Goal: Find specific page/section: Find specific page/section

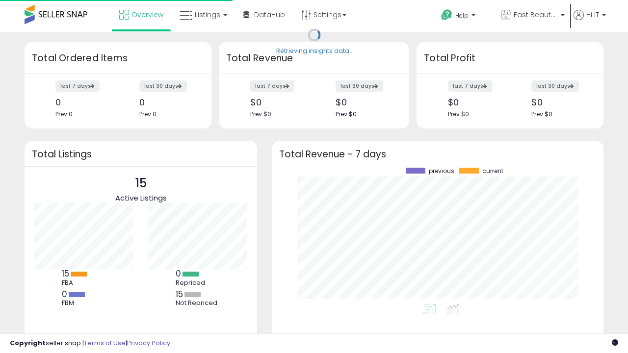
scroll to position [136, 312]
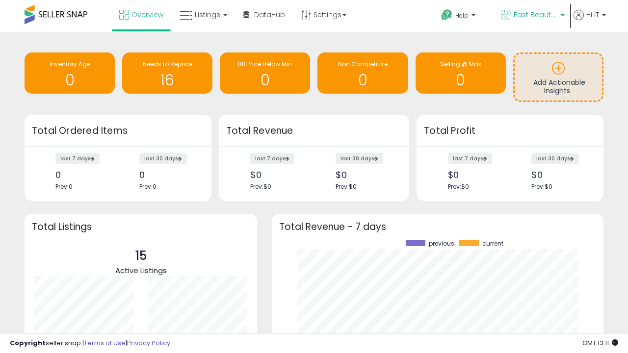
click at [531, 16] on span "Fast Beauty ([GEOGRAPHIC_DATA])" at bounding box center [535, 15] width 44 height 10
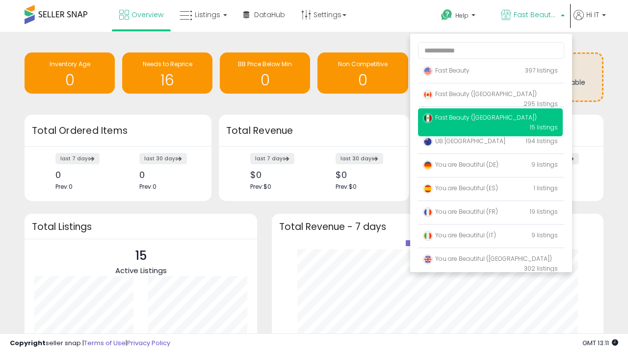
click at [490, 119] on span "Fast Beauty ([GEOGRAPHIC_DATA])" at bounding box center [480, 117] width 114 height 8
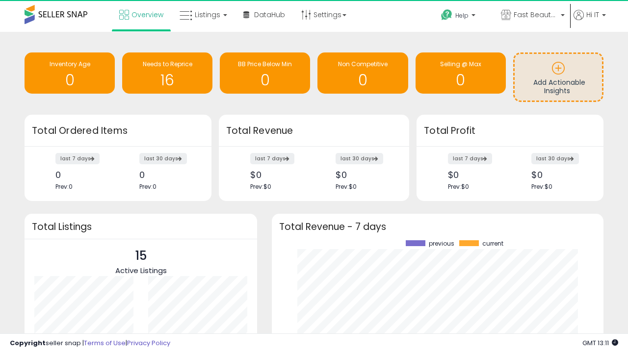
scroll to position [136, 312]
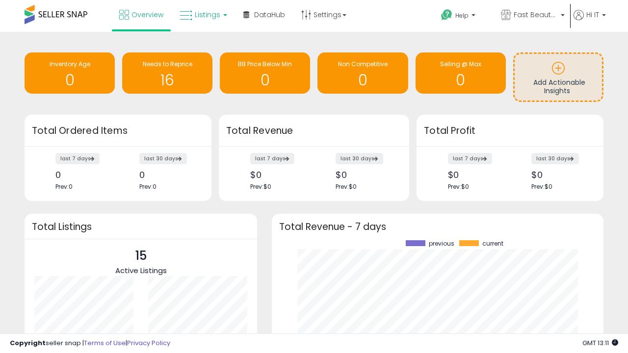
click at [202, 15] on span "Listings" at bounding box center [207, 15] width 25 height 10
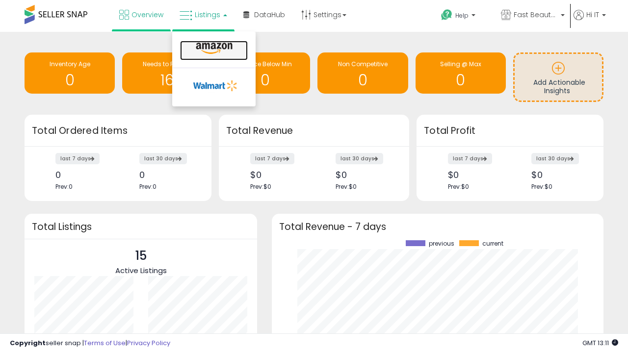
click at [213, 49] on icon at bounding box center [214, 48] width 43 height 13
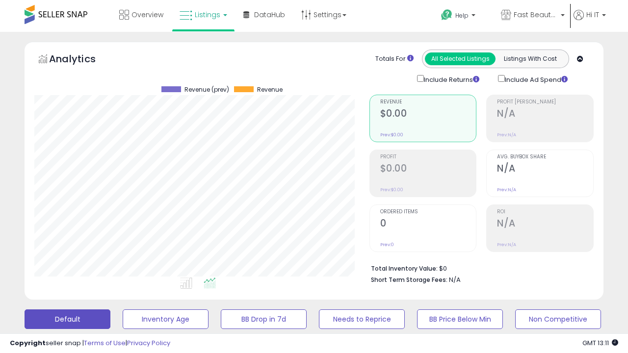
scroll to position [190, 0]
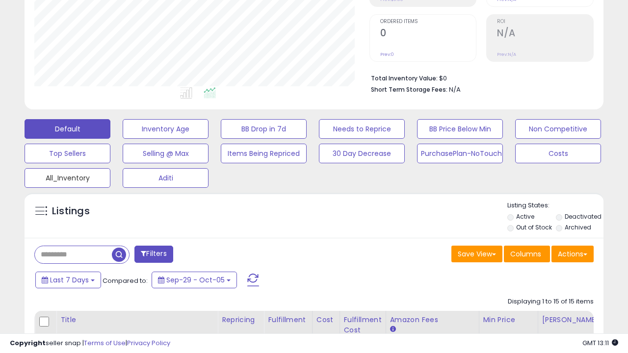
click at [67, 176] on button "All_Inventory" at bounding box center [68, 178] width 86 height 20
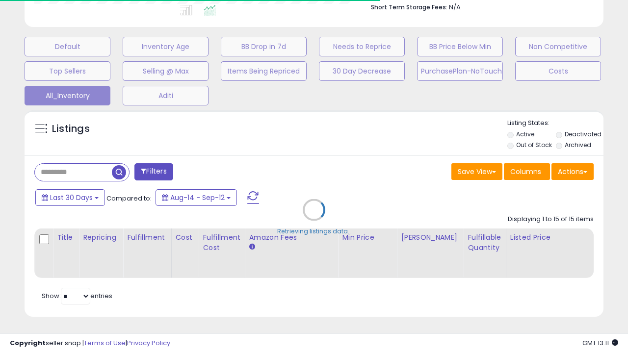
scroll to position [0, 7]
